Goal: Transaction & Acquisition: Download file/media

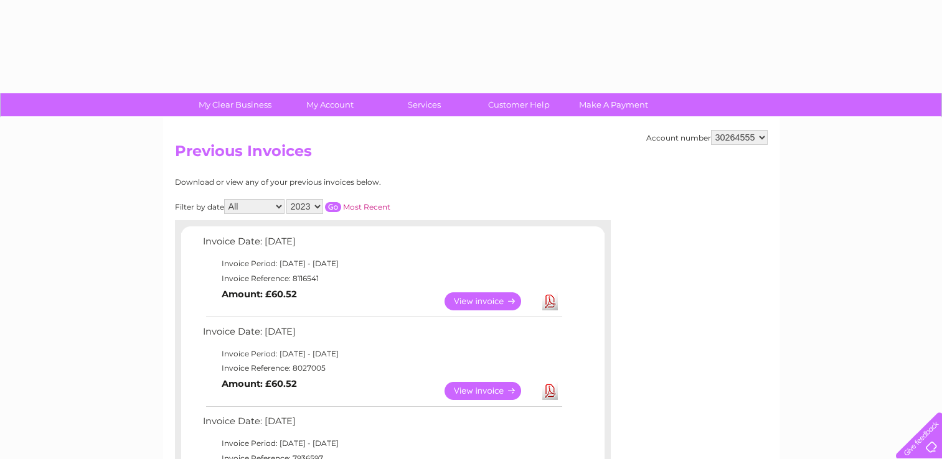
select select "2023"
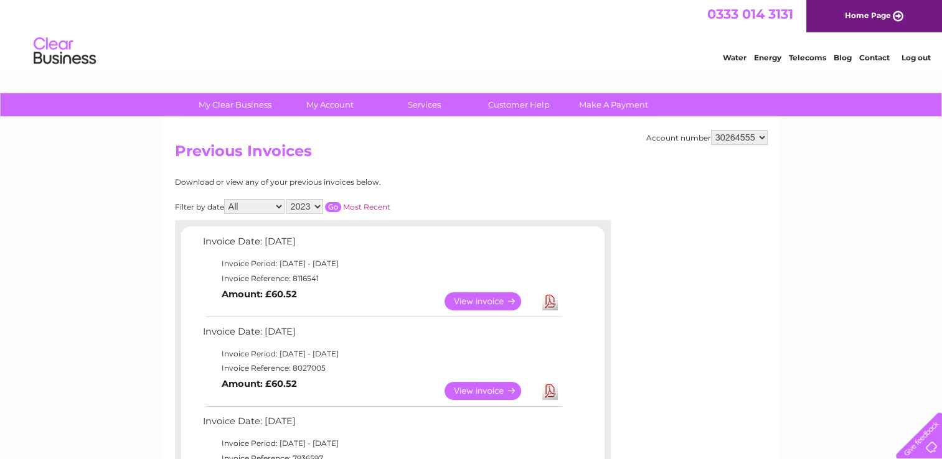
click at [336, 202] on input "button" at bounding box center [333, 207] width 16 height 10
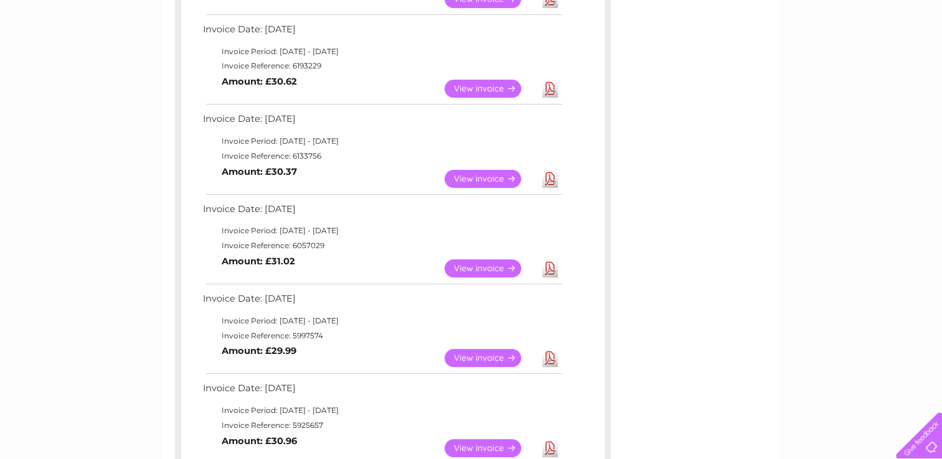
scroll to position [324, 0]
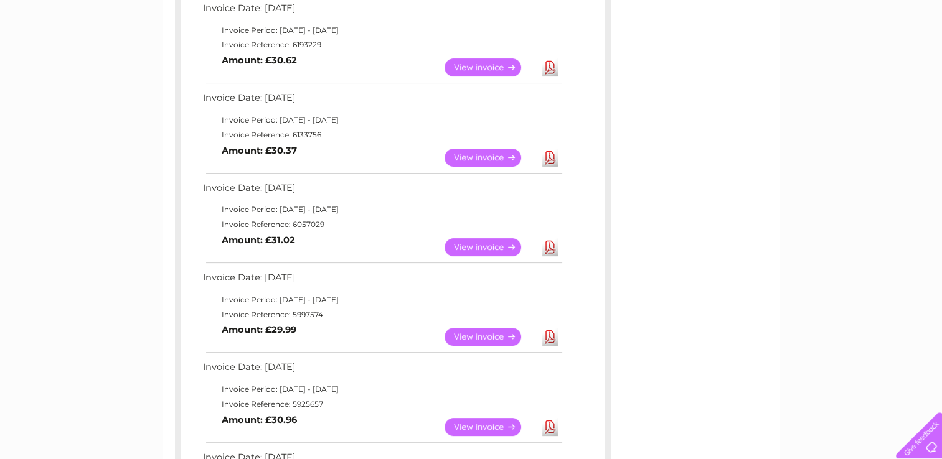
click at [476, 246] on link "View" at bounding box center [491, 247] width 92 height 18
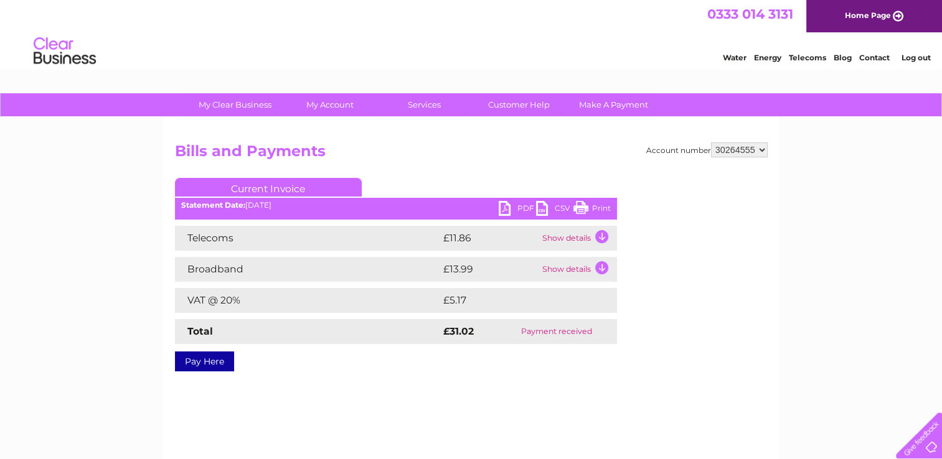
click at [509, 210] on link "PDF" at bounding box center [517, 210] width 37 height 18
